Goal: Information Seeking & Learning: Check status

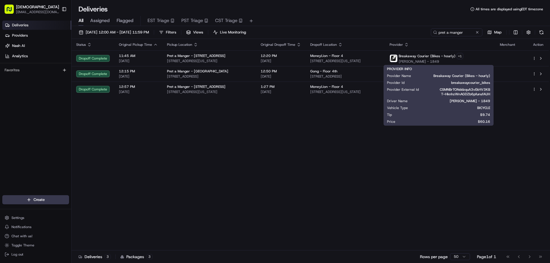
click at [309, 153] on div "Status Original Pickup Time Pickup Location Original Dropoff Time Dropoff Locat…" at bounding box center [310, 145] width 477 height 212
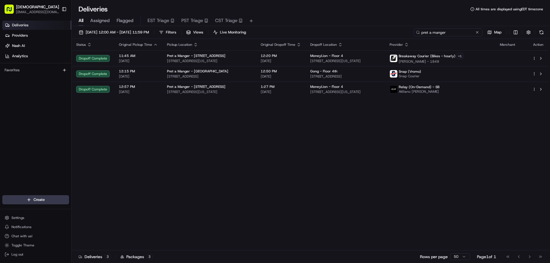
click at [443, 32] on input "pret a manger" at bounding box center [447, 32] width 69 height 8
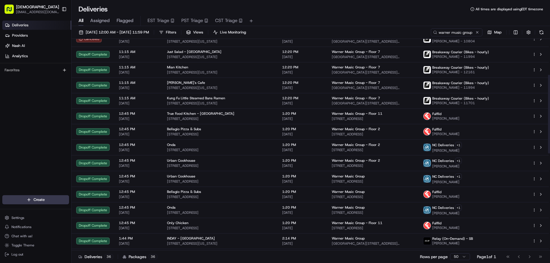
scroll to position [114, 0]
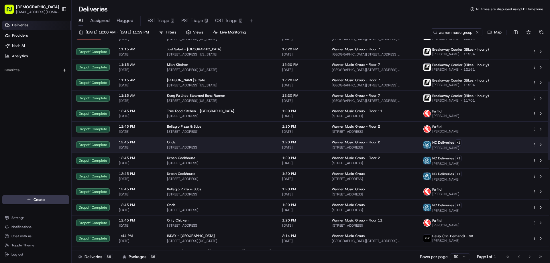
click at [286, 145] on div "1:20 PM [DATE]" at bounding box center [302, 145] width 40 height 10
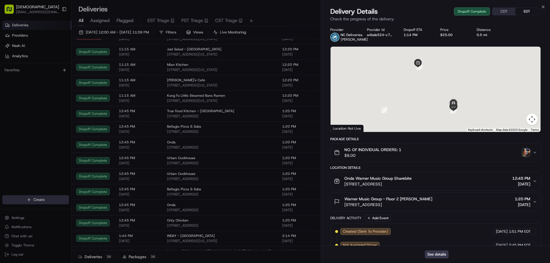
click at [502, 12] on button "CDT" at bounding box center [503, 11] width 23 height 7
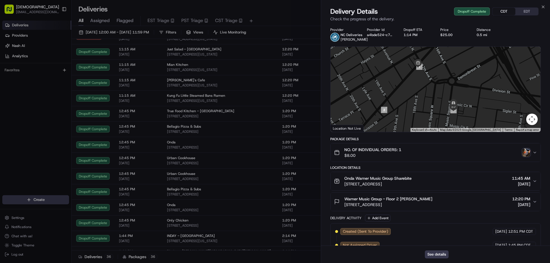
click at [529, 156] on img "button" at bounding box center [526, 153] width 8 height 8
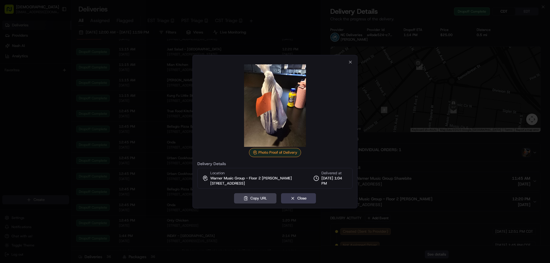
click at [451, 153] on div at bounding box center [275, 131] width 550 height 263
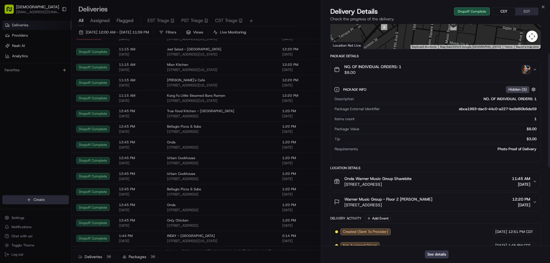
scroll to position [57, 0]
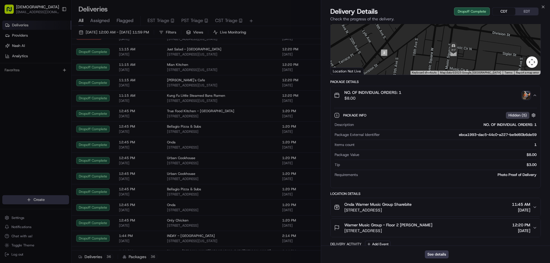
click at [525, 99] on img "button" at bounding box center [526, 95] width 8 height 8
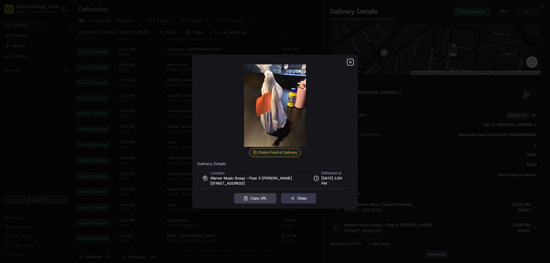
click at [351, 62] on icon "button" at bounding box center [350, 62] width 2 height 2
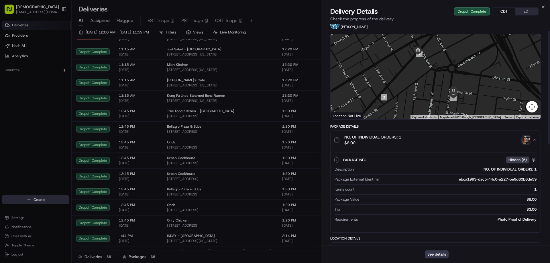
scroll to position [0, 0]
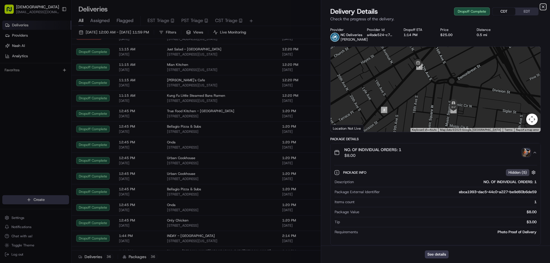
click at [543, 6] on icon "button" at bounding box center [542, 7] width 5 height 5
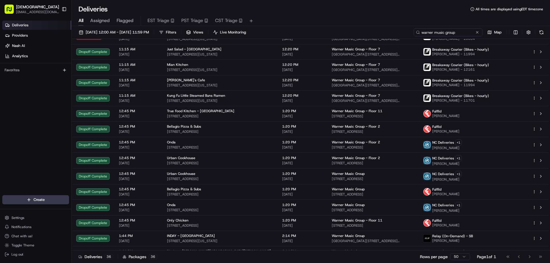
click at [450, 33] on input "warner music group" at bounding box center [447, 32] width 69 height 8
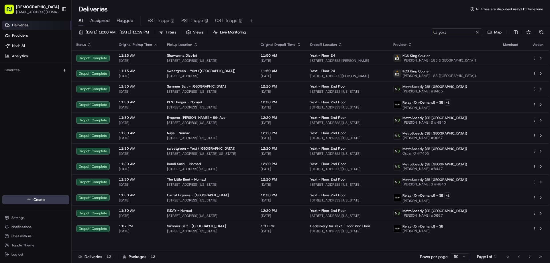
click at [412, 44] on icon "button" at bounding box center [410, 44] width 5 height 5
click at [434, 66] on button "Courier Name (A-Z)" at bounding box center [434, 67] width 39 height 7
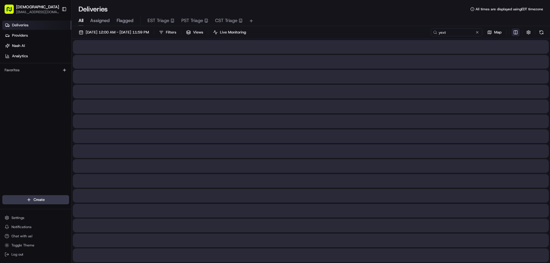
click at [514, 32] on html "Sharebite [EMAIL_ADDRESS][DOMAIN_NAME] Toggle Sidebar Deliveries Providers [PER…" at bounding box center [275, 131] width 550 height 263
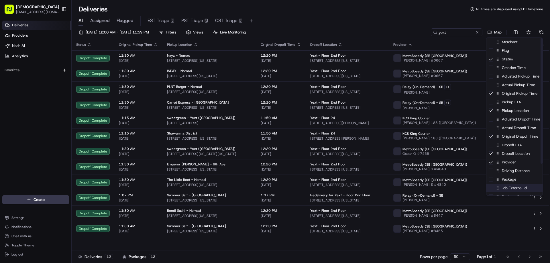
click at [502, 185] on div "Job External Id" at bounding box center [514, 188] width 56 height 9
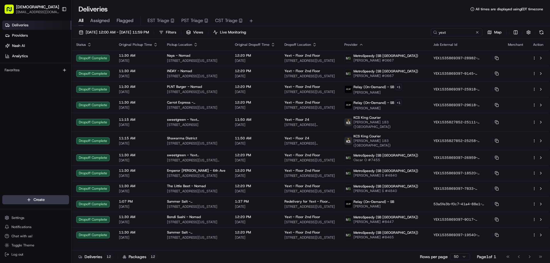
click at [421, 26] on html "Sharebite [EMAIL_ADDRESS][DOMAIN_NAME] Toggle Sidebar Deliveries Providers [PER…" at bounding box center [275, 131] width 550 height 263
click at [514, 32] on html "Sharebite [EMAIL_ADDRESS][DOMAIN_NAME] Toggle Sidebar Deliveries Providers [PER…" at bounding box center [275, 131] width 550 height 263
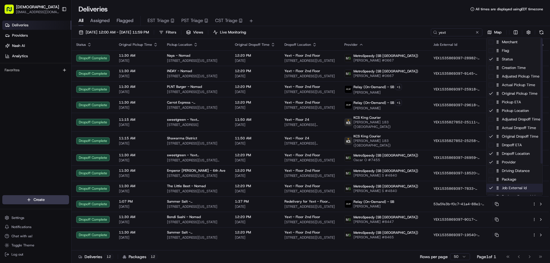
click at [507, 190] on div "Job External Id" at bounding box center [514, 188] width 56 height 9
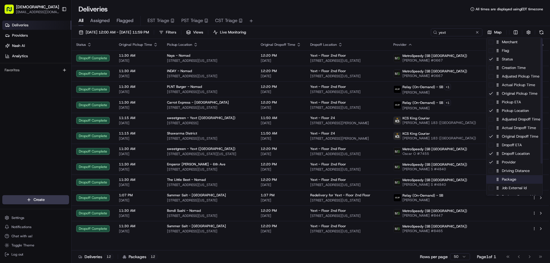
click at [508, 180] on div "Package" at bounding box center [514, 179] width 56 height 9
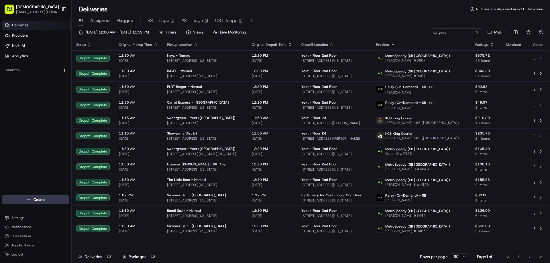
click at [409, 28] on html "Sharebite [EMAIL_ADDRESS][DOMAIN_NAME] Toggle Sidebar Deliveries Providers [PER…" at bounding box center [275, 131] width 550 height 263
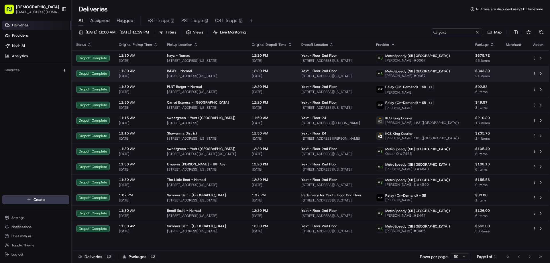
click at [242, 76] on span "[STREET_ADDRESS][US_STATE]" at bounding box center [205, 76] width 76 height 5
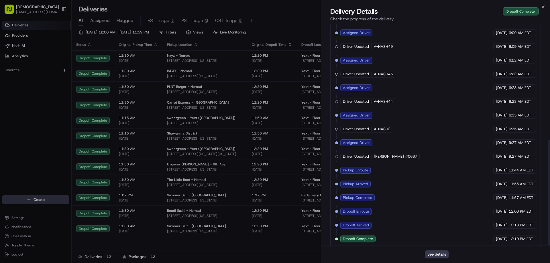
scroll to position [245, 0]
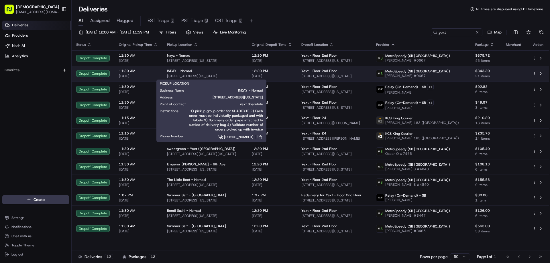
click at [234, 67] on td "INDAY - Nomad [STREET_ADDRESS][US_STATE]" at bounding box center [204, 73] width 85 height 15
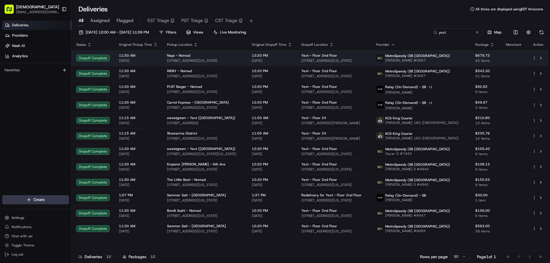
click at [221, 60] on span "[STREET_ADDRESS][US_STATE]" at bounding box center [205, 60] width 76 height 5
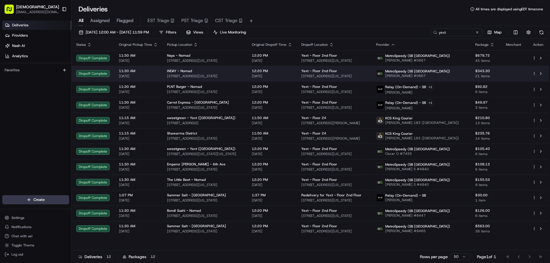
click at [235, 74] on span "[STREET_ADDRESS][US_STATE]" at bounding box center [205, 76] width 76 height 5
click at [238, 78] on td "INDAY - Nomad [STREET_ADDRESS][US_STATE]" at bounding box center [204, 73] width 85 height 15
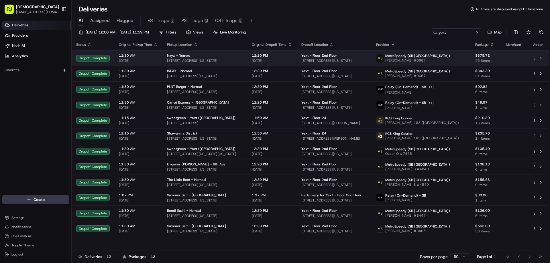
click at [239, 60] on span "[STREET_ADDRESS][US_STATE]" at bounding box center [205, 60] width 76 height 5
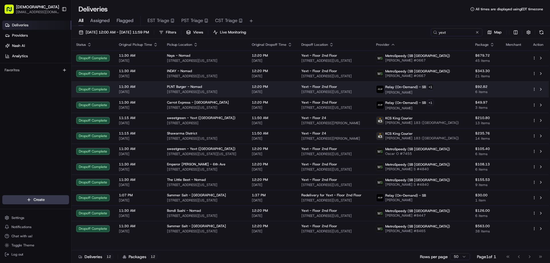
click at [242, 87] on div "PLNT Burger - Nomad" at bounding box center [205, 86] width 76 height 5
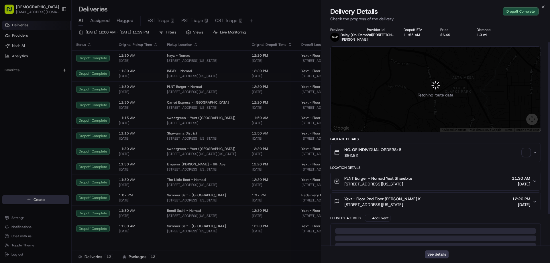
scroll to position [64, 0]
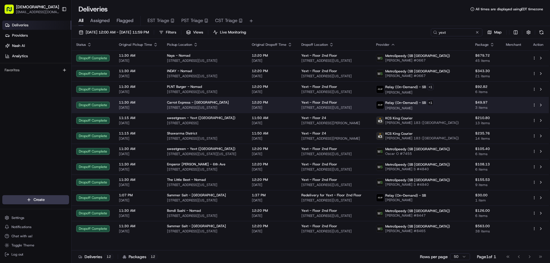
click at [247, 107] on td "Carrot Express - Flatiron [STREET_ADDRESS][US_STATE]" at bounding box center [204, 105] width 85 height 16
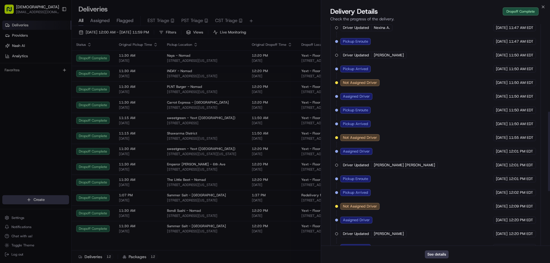
scroll to position [396, 0]
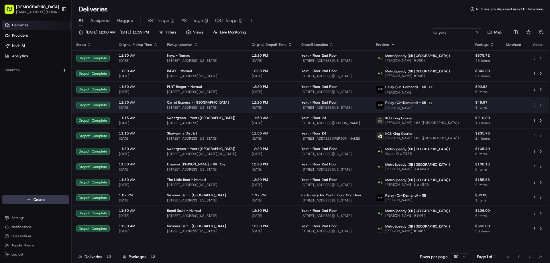
click at [242, 103] on div "Carrot Express - [GEOGRAPHIC_DATA]" at bounding box center [205, 102] width 76 height 5
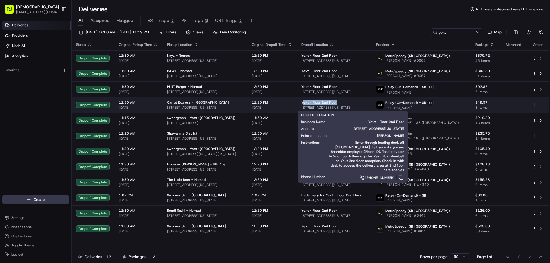
drag, startPoint x: 352, startPoint y: 101, endPoint x: 316, endPoint y: 103, distance: 35.8
click at [316, 103] on div "Yext - Floor 2nd Floor" at bounding box center [334, 102] width 66 height 5
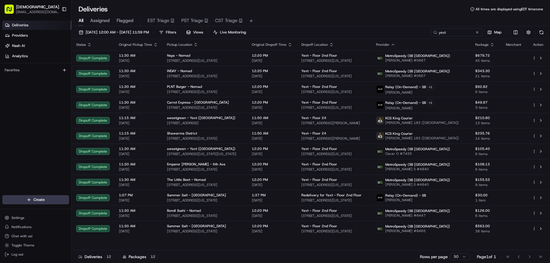
click at [353, 238] on div "Status Original Pickup Time Pickup Location Original Dropoff Time Dropoff Locat…" at bounding box center [310, 145] width 477 height 212
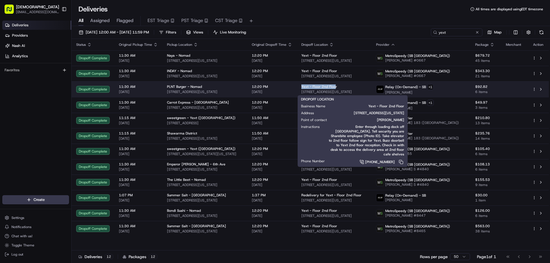
drag, startPoint x: 348, startPoint y: 84, endPoint x: 314, endPoint y: 84, distance: 34.6
click at [314, 84] on td "Yext - Floor [GEOGRAPHIC_DATA][STREET_ADDRESS][US_STATE]" at bounding box center [334, 89] width 75 height 16
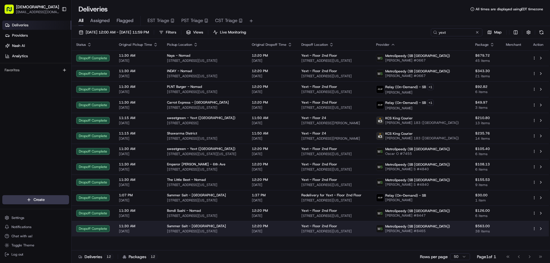
drag, startPoint x: 336, startPoint y: 242, endPoint x: 347, endPoint y: 227, distance: 18.4
click at [337, 237] on div "Status Original Pickup Time Pickup Location Original Dropoff Time Dropoff Locat…" at bounding box center [310, 145] width 477 height 212
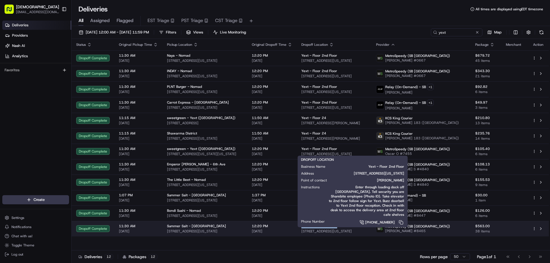
drag, startPoint x: 349, startPoint y: 226, endPoint x: 312, endPoint y: 226, distance: 36.9
click at [312, 226] on td "Yext - Floor [GEOGRAPHIC_DATA][STREET_ADDRESS][US_STATE]" at bounding box center [334, 228] width 75 height 15
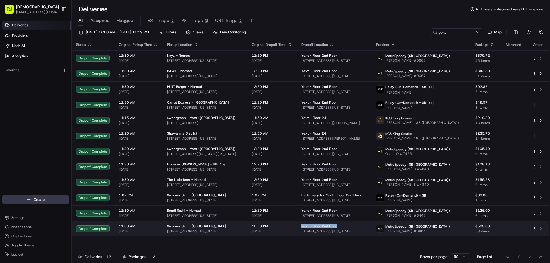
copy span "Yext - Floor 2nd Floor"
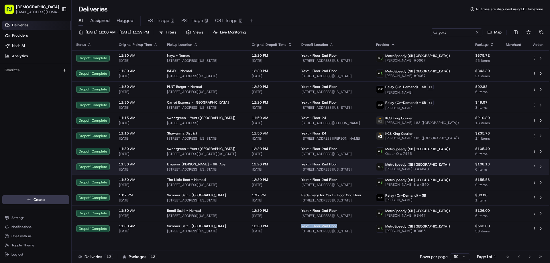
click at [326, 167] on div "Yext - Floor [GEOGRAPHIC_DATA][STREET_ADDRESS][US_STATE]" at bounding box center [334, 167] width 66 height 10
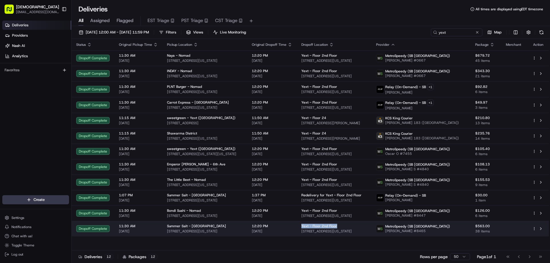
drag, startPoint x: 352, startPoint y: 224, endPoint x: 316, endPoint y: 226, distance: 36.7
click at [312, 223] on td "Yext - Floor [GEOGRAPHIC_DATA][STREET_ADDRESS][US_STATE]" at bounding box center [334, 228] width 75 height 15
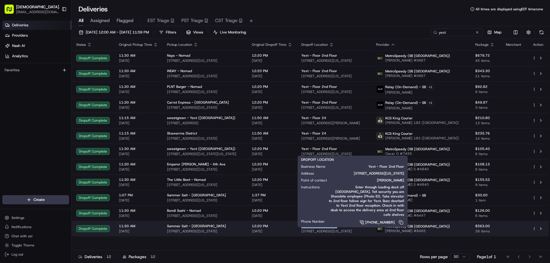
copy span "Yext - Floor 2nd Floor"
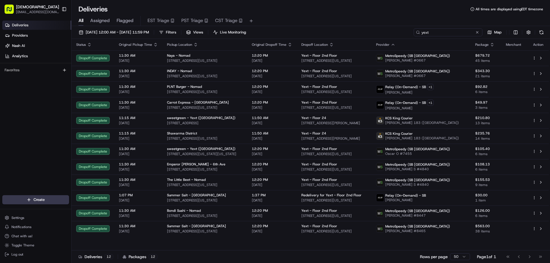
click at [450, 30] on input "yext" at bounding box center [447, 32] width 69 height 8
paste input "Yext - Floor 2nd Floor"
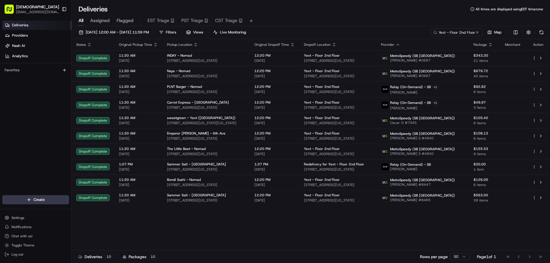
click at [224, 218] on div "Status Original Pickup Time Pickup Location Original Dropoff Time Dropoff Locat…" at bounding box center [310, 145] width 477 height 212
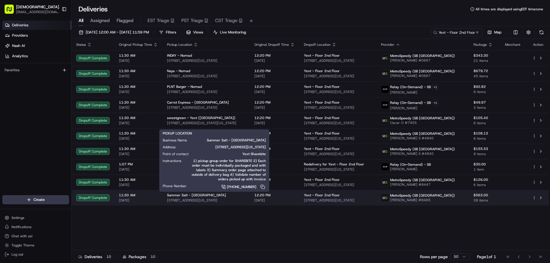
click at [231, 196] on div "Summer Salt - [GEOGRAPHIC_DATA]" at bounding box center [206, 195] width 78 height 5
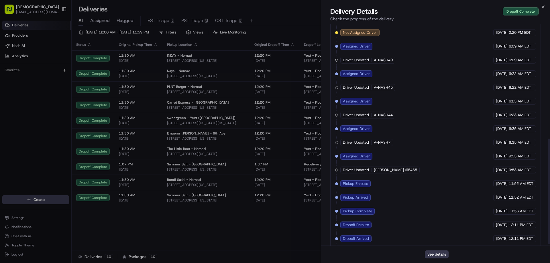
scroll to position [245, 0]
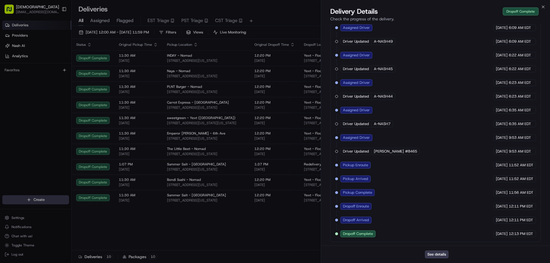
drag, startPoint x: 254, startPoint y: 226, endPoint x: 251, endPoint y: 212, distance: 14.0
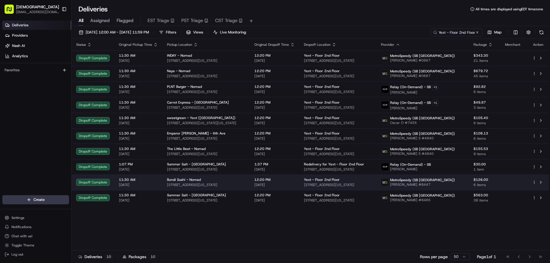
click at [245, 185] on span "[STREET_ADDRESS][US_STATE]" at bounding box center [206, 185] width 78 height 5
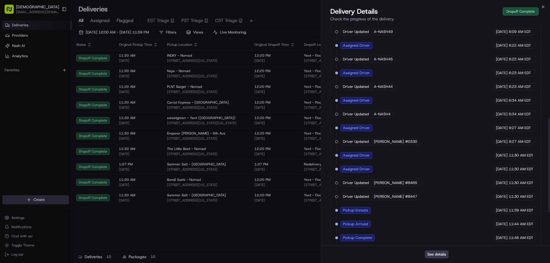
scroll to position [300, 0]
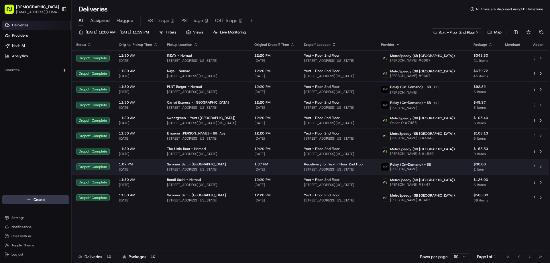
click at [236, 165] on div "Summer Salt - [GEOGRAPHIC_DATA]" at bounding box center [206, 164] width 78 height 5
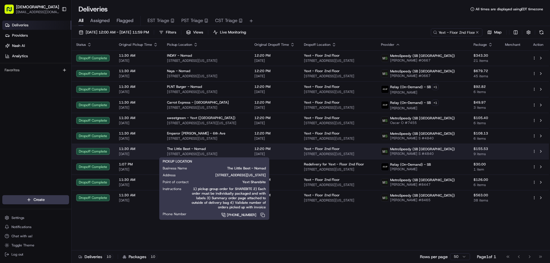
click at [236, 152] on span "[STREET_ADDRESS][US_STATE]" at bounding box center [206, 154] width 78 height 5
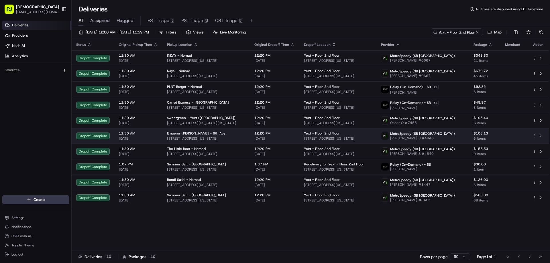
click at [236, 129] on td "Emperor [PERSON_NAME] - 6th Ave [STREET_ADDRESS][US_STATE]" at bounding box center [205, 135] width 87 height 15
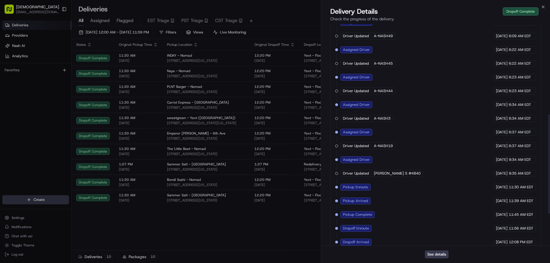
scroll to position [272, 0]
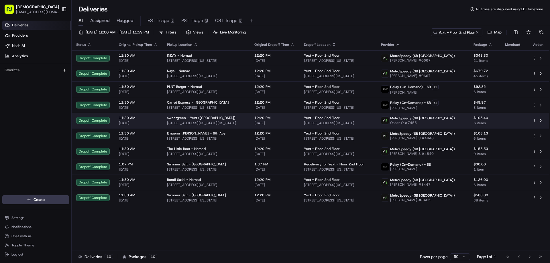
click at [216, 121] on span "[STREET_ADDRESS][US_STATE][US_STATE]" at bounding box center [206, 123] width 78 height 5
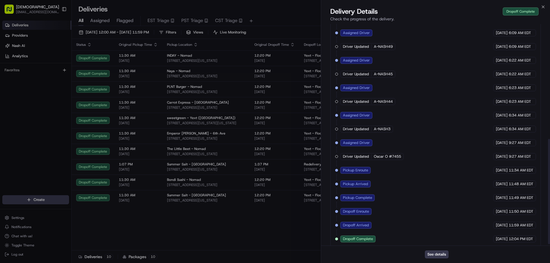
scroll to position [245, 0]
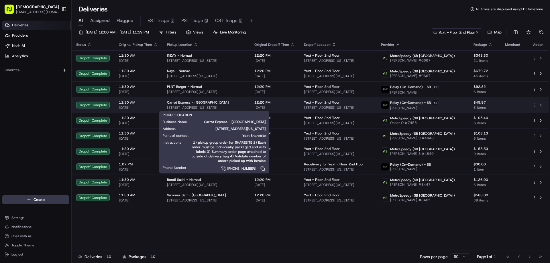
click at [243, 103] on div "Carrot Express - [GEOGRAPHIC_DATA]" at bounding box center [206, 102] width 78 height 5
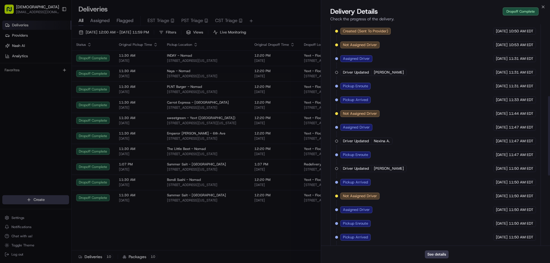
scroll to position [396, 0]
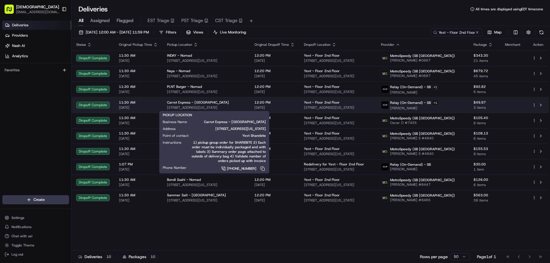
click at [222, 104] on div "Carrot Express - [GEOGRAPHIC_DATA]" at bounding box center [206, 102] width 78 height 5
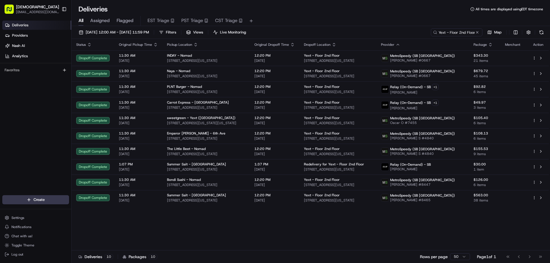
click at [309, 230] on div "Status Original Pickup Time Pickup Location Original Dropoff Time Dropoff Locat…" at bounding box center [310, 145] width 477 height 212
click at [371, 225] on div "Status Original Pickup Time Pickup Location Original Dropoff Time Dropoff Locat…" at bounding box center [310, 145] width 477 height 212
click at [370, 224] on div "Status Original Pickup Time Pickup Location Original Dropoff Time Dropoff Locat…" at bounding box center [310, 145] width 477 height 212
click at [424, 238] on div "Status Original Pickup Time Pickup Location Original Dropoff Time Dropoff Locat…" at bounding box center [310, 145] width 477 height 212
click at [449, 34] on input "Yext - Floor 2nd Floor" at bounding box center [447, 32] width 69 height 8
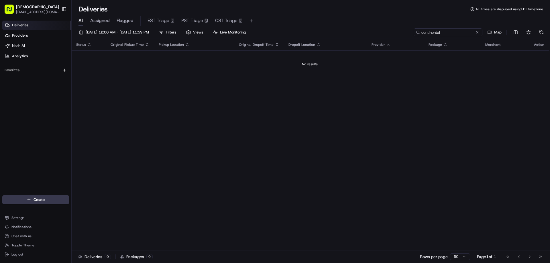
type input "continental"
click at [164, 28] on div "[DATE] 12:00 AM - [DATE] 11:59 PM Filters Views Live Monitoring continental Map…" at bounding box center [311, 145] width 478 height 238
click at [149, 30] on span "[DATE] 12:00 AM - [DATE] 11:59 PM" at bounding box center [117, 32] width 63 height 5
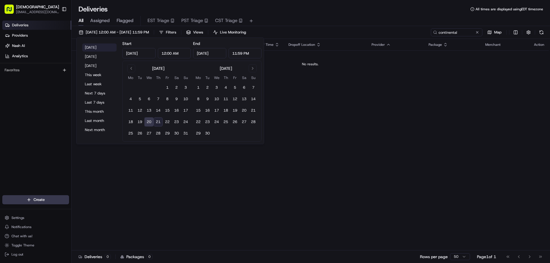
click at [95, 48] on button "[DATE]" at bounding box center [99, 48] width 34 height 8
type input "[DATE]"
click at [301, 30] on div "[DATE] 12:00 AM - [DATE] 11:59 PM Filters Views Live Monitoring continental Map" at bounding box center [311, 33] width 478 height 11
